Goal: Find contact information: Find contact information

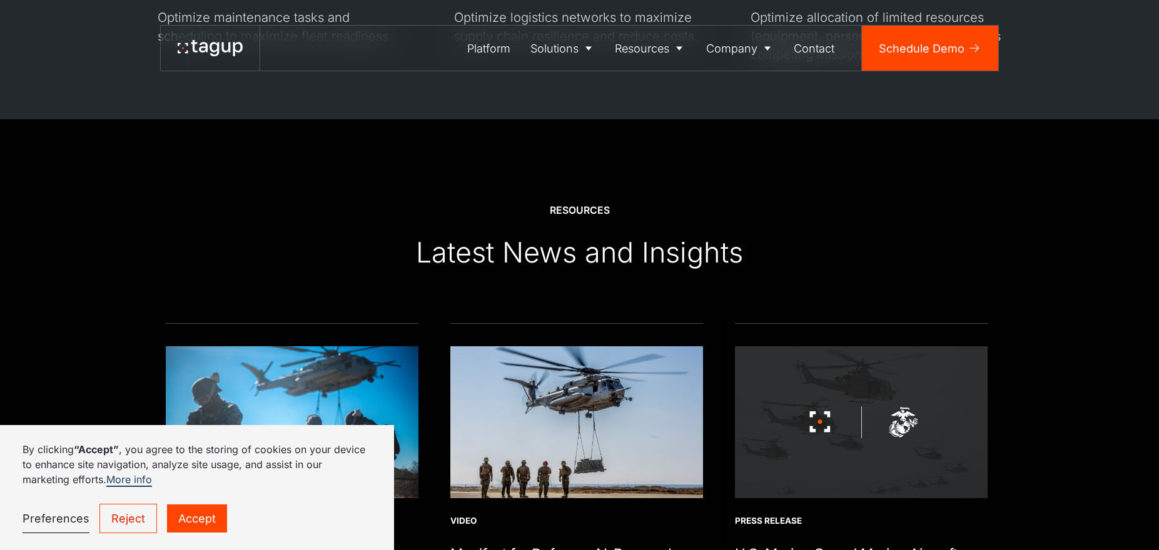
scroll to position [4662, 0]
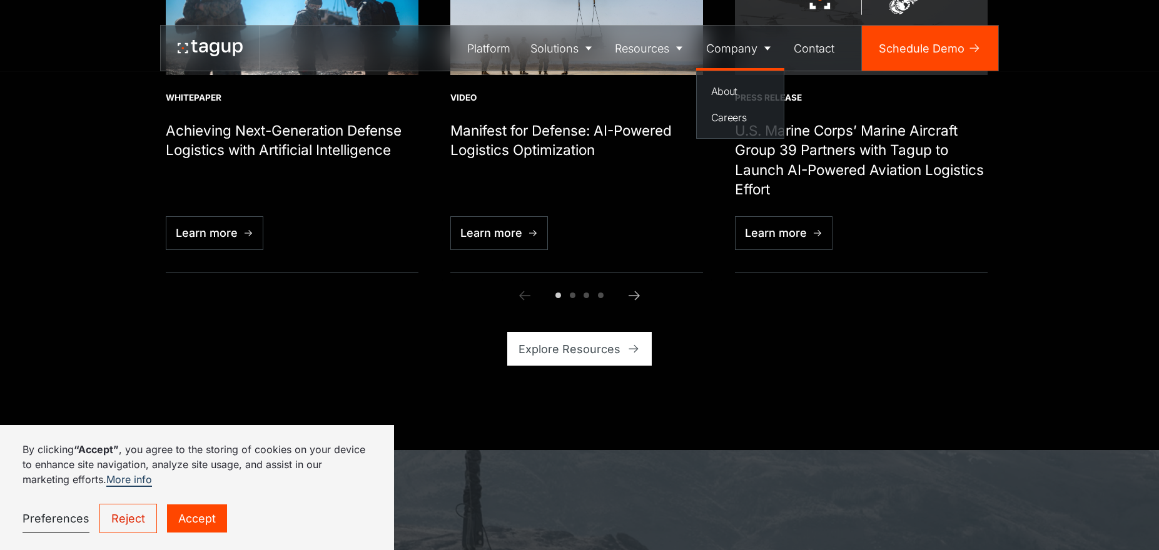
click at [735, 54] on div "Company" at bounding box center [731, 48] width 51 height 17
click at [826, 48] on div "Contact" at bounding box center [814, 48] width 41 height 17
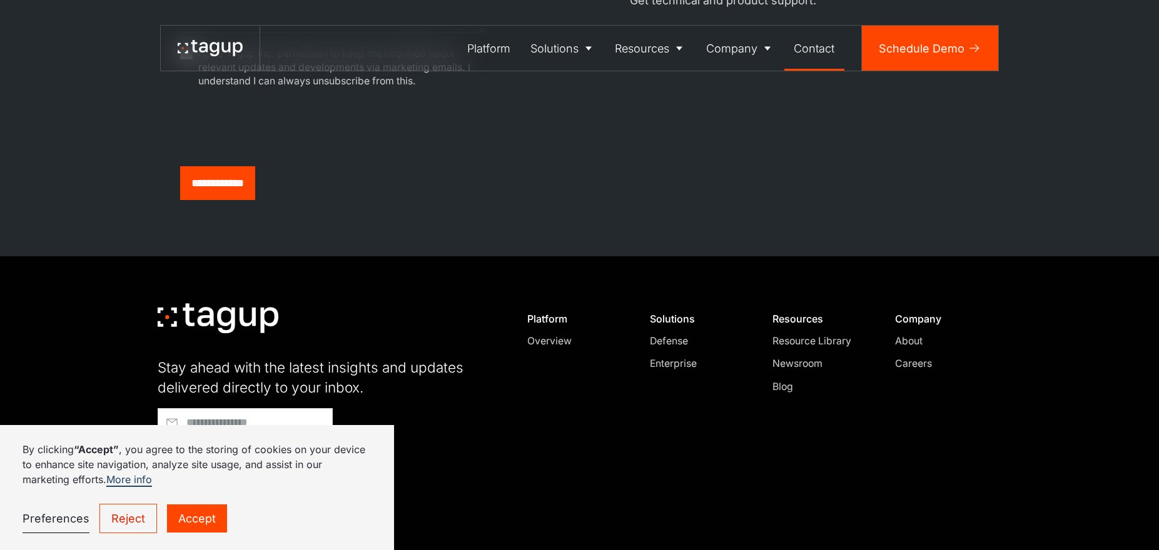
scroll to position [776, 0]
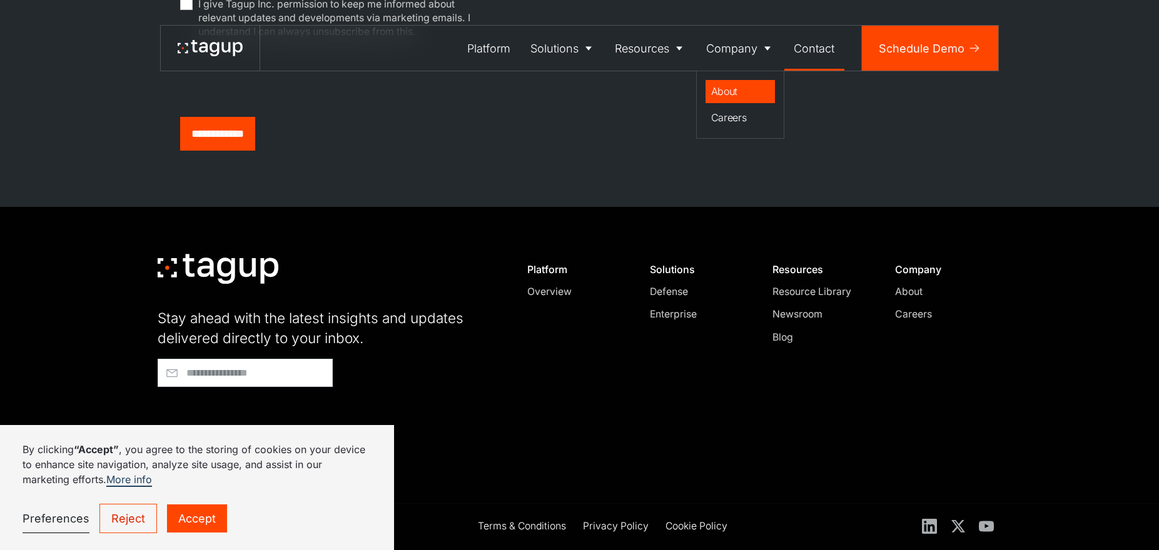
click at [734, 89] on div "About" at bounding box center [740, 91] width 59 height 15
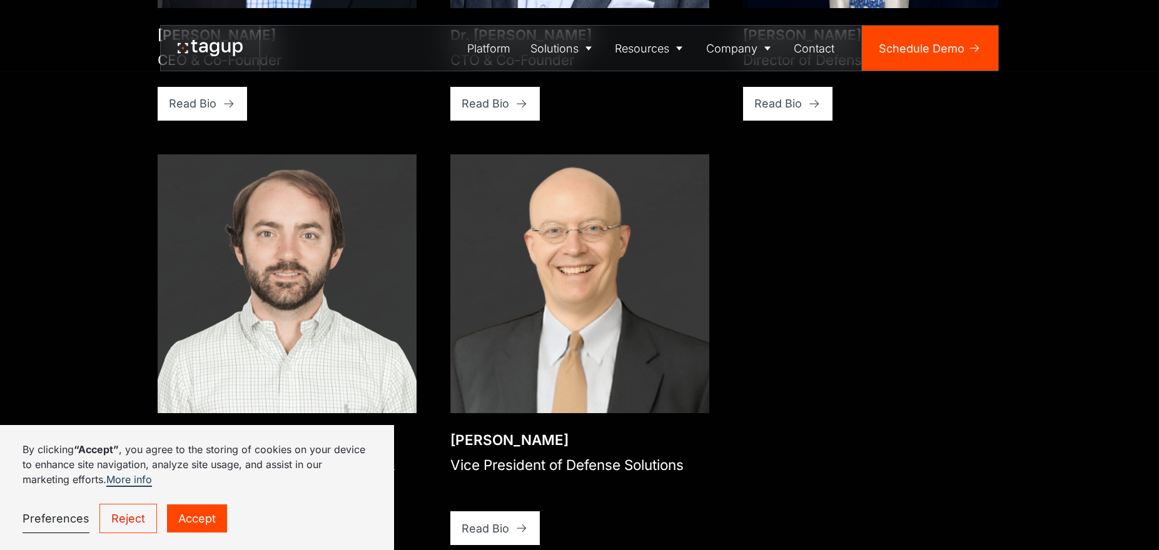
scroll to position [2571, 0]
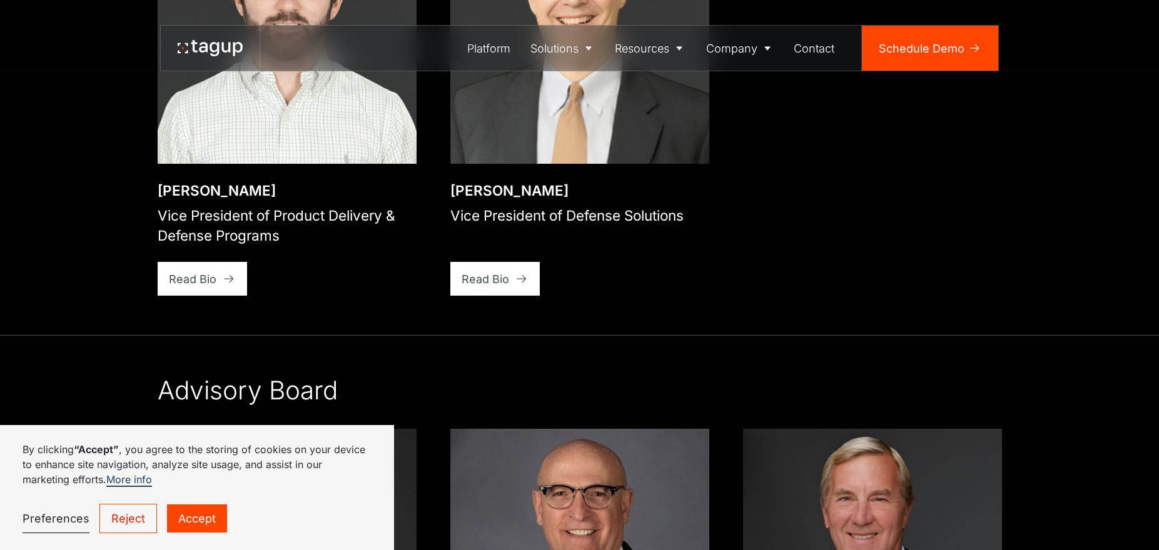
click at [199, 509] on link "Accept" at bounding box center [197, 519] width 60 height 28
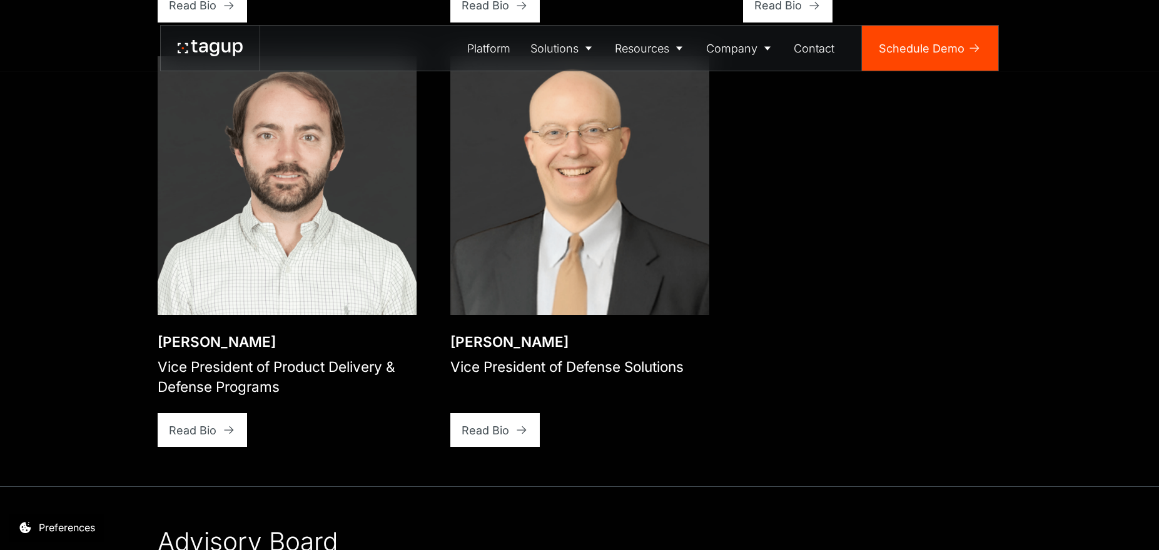
scroll to position [2482, 0]
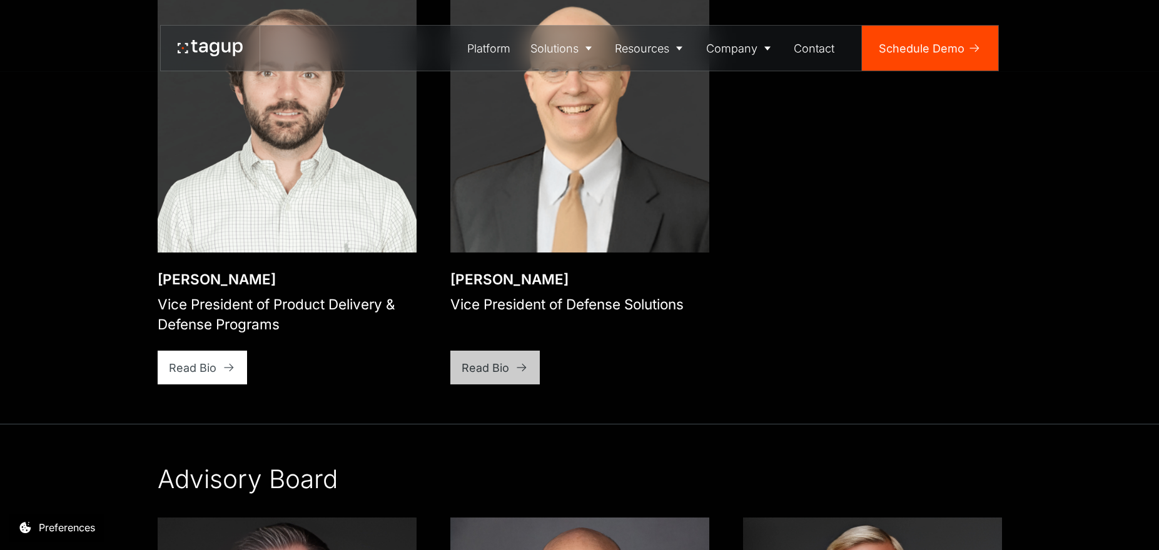
click at [526, 361] on icon at bounding box center [521, 367] width 13 height 13
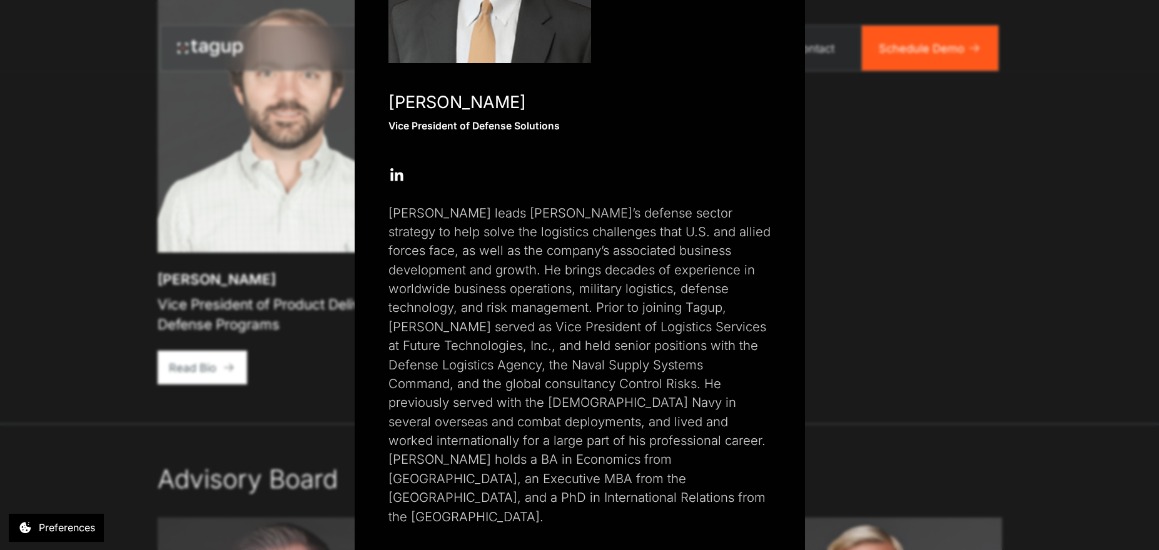
scroll to position [0, 0]
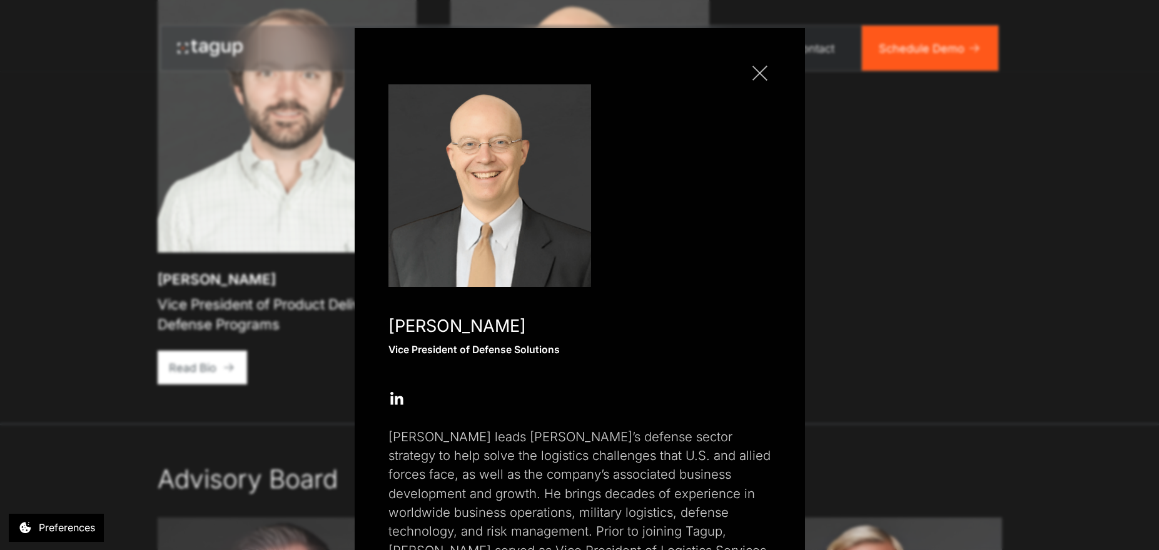
click at [992, 308] on div "Close popup [PERSON_NAME] Vice President of Defense Solutions Open Open Twitter…" at bounding box center [579, 275] width 1159 height 550
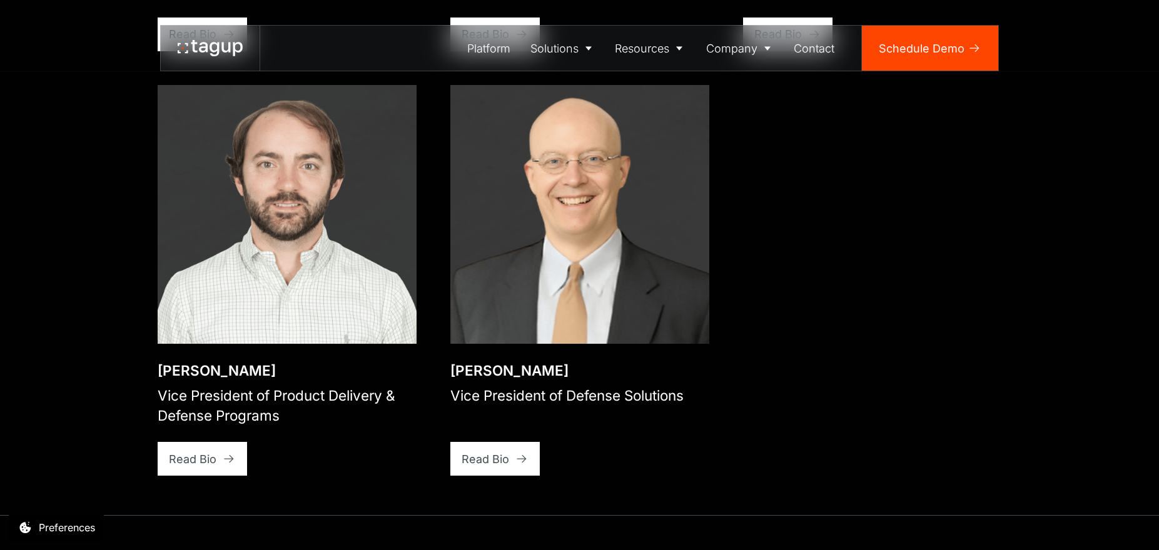
scroll to position [2409, 0]
